Goal: Find specific page/section

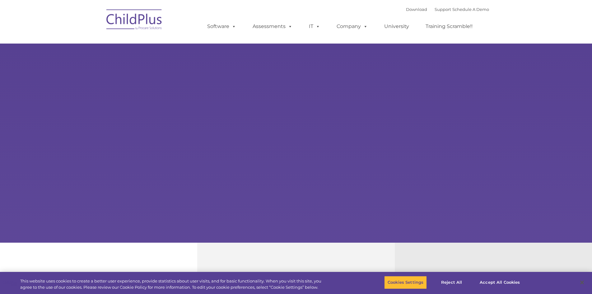
select select "MEDIUM"
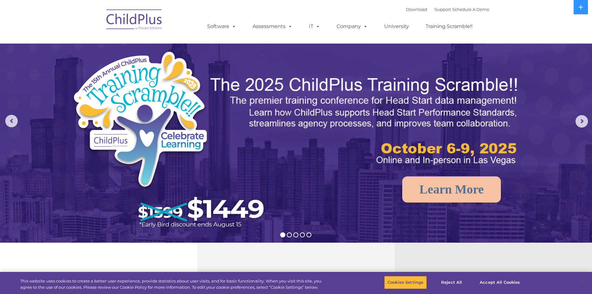
click at [170, 0] on nav "Download Support | Schedule A Demo  MENU MENU Software ChildPlus: The original…" at bounding box center [296, 22] width 592 height 44
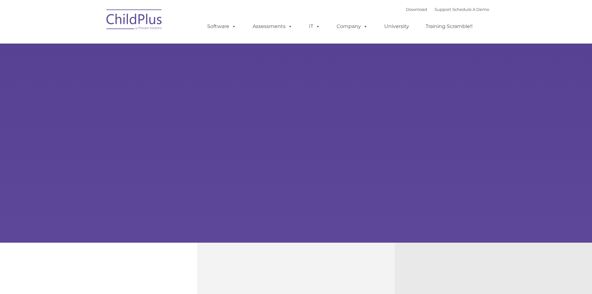
type input ""
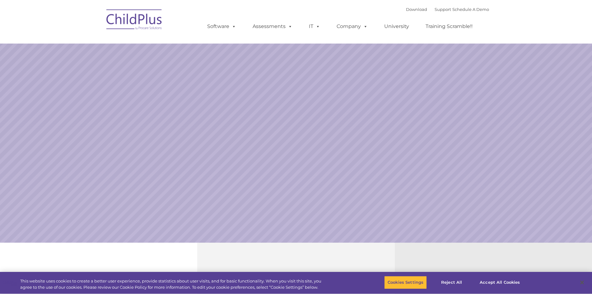
select select "MEDIUM"
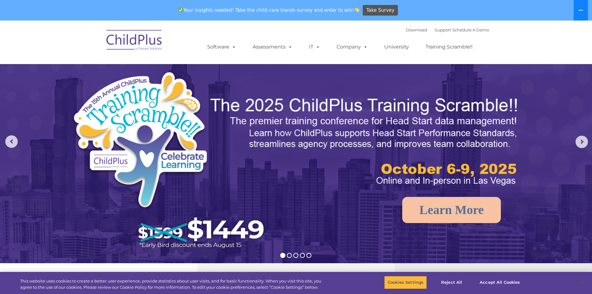
click at [584, 7] on button at bounding box center [580, 10] width 14 height 21
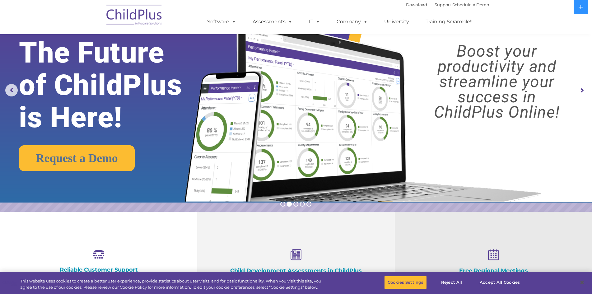
scroll to position [31, 0]
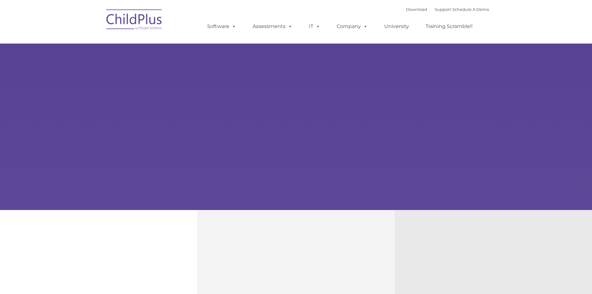
type input ""
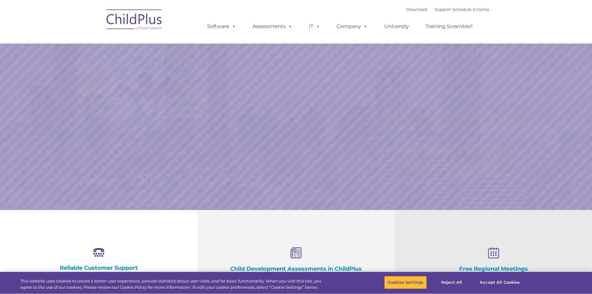
scroll to position [31, 0]
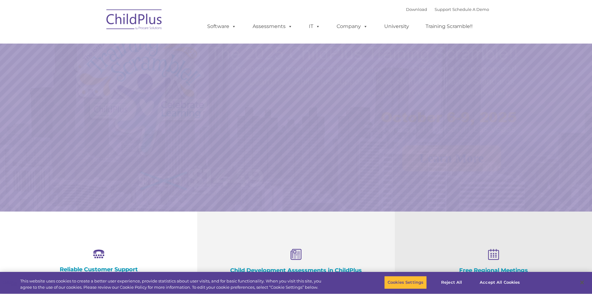
select select "MEDIUM"
